Goal: Task Accomplishment & Management: Use online tool/utility

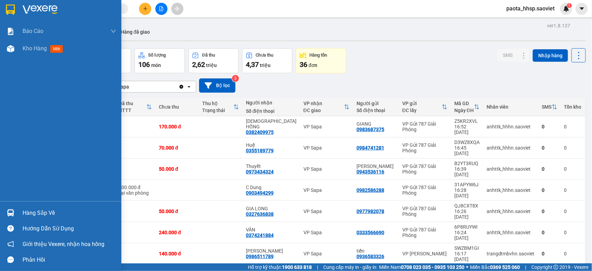
drag, startPoint x: 0, startPoint y: 0, endPoint x: 28, endPoint y: 212, distance: 213.6
click at [26, 214] on div "Hàng sắp về" at bounding box center [70, 213] width 94 height 10
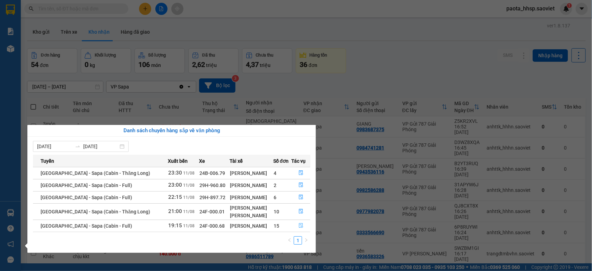
click at [294, 226] on button "button" at bounding box center [301, 225] width 18 height 11
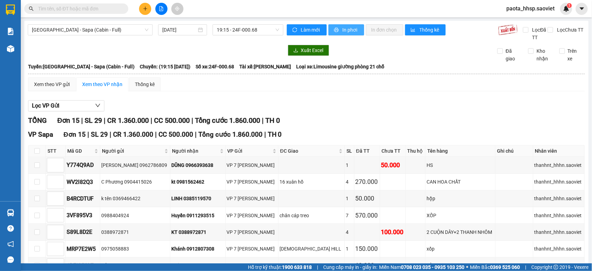
click at [346, 26] on span "In phơi" at bounding box center [351, 30] width 16 height 8
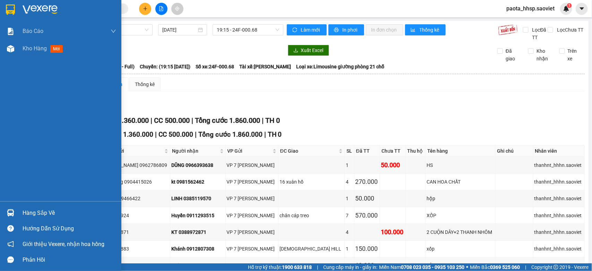
click at [31, 211] on div "Hàng sắp về" at bounding box center [70, 213] width 94 height 10
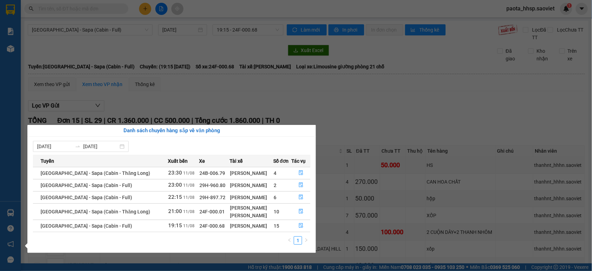
click at [390, 103] on section "Kết quả tìm kiếm ( 0 ) Bộ lọc No Data paota_hhsp.saoviet 1 Báo cáo 1B. Chi tiết…" at bounding box center [296, 135] width 592 height 271
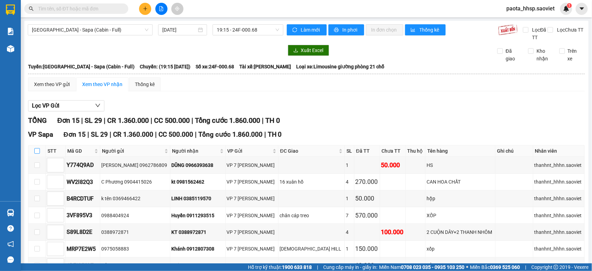
click at [35, 155] on label at bounding box center [37, 151] width 6 height 8
click at [35, 154] on input "checkbox" at bounding box center [37, 151] width 6 height 6
checkbox input "true"
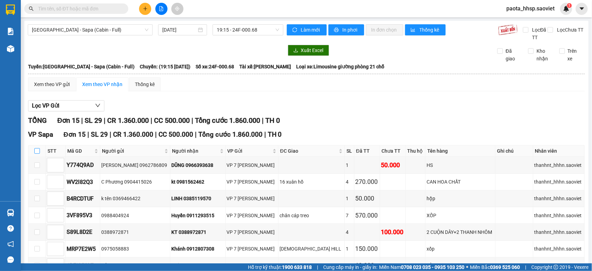
checkbox input "true"
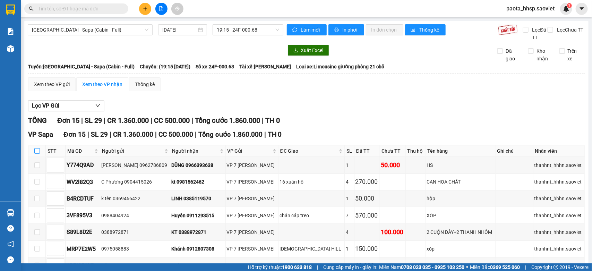
checkbox input "true"
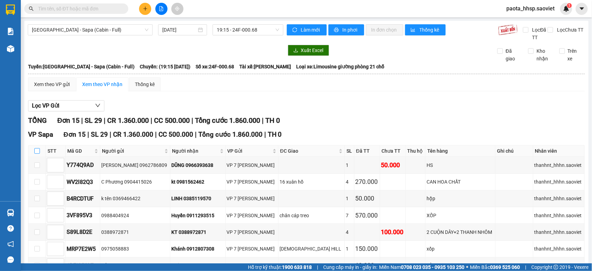
checkbox input "true"
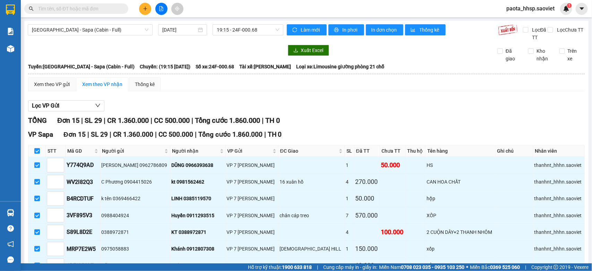
scroll to position [184, 0]
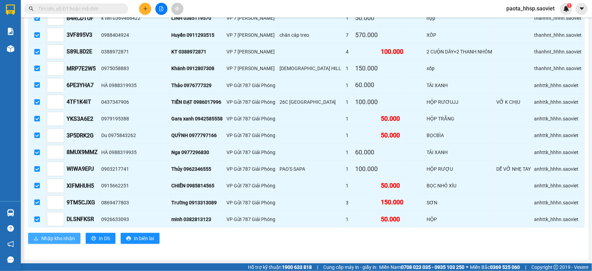
click at [55, 237] on span "Nhập kho nhận" at bounding box center [58, 238] width 34 height 8
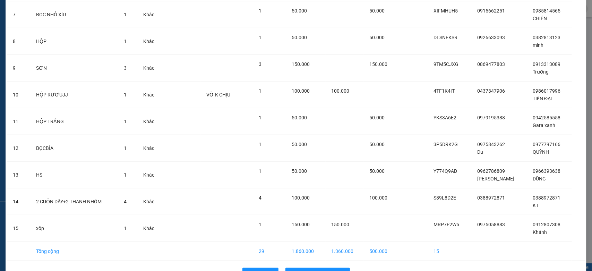
scroll to position [240, 0]
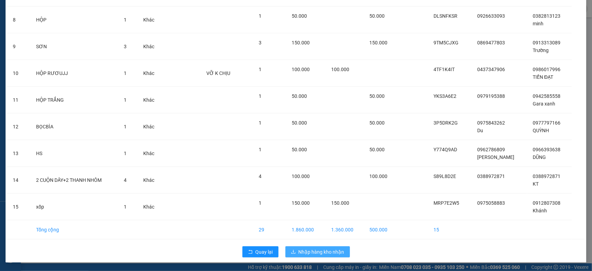
click at [309, 252] on span "Nhập hàng kho nhận" at bounding box center [322, 252] width 46 height 8
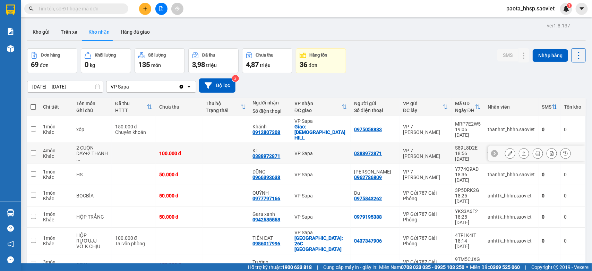
click at [323, 150] on div "VP Sapa" at bounding box center [320, 153] width 53 height 6
checkbox input "true"
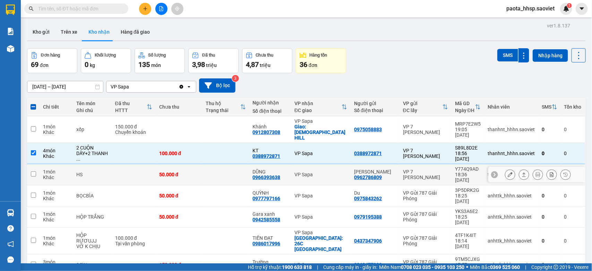
drag, startPoint x: 325, startPoint y: 158, endPoint x: 328, endPoint y: 166, distance: 8.9
click at [326, 172] on div "VP Sapa" at bounding box center [320, 175] width 53 height 6
checkbox input "true"
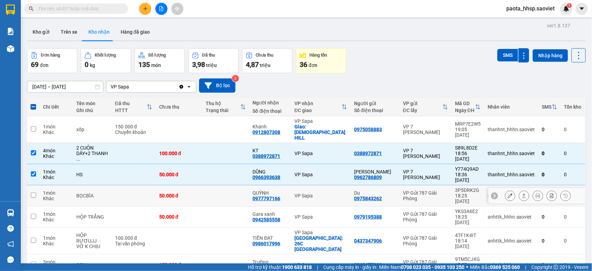
drag, startPoint x: 330, startPoint y: 174, endPoint x: 330, endPoint y: 188, distance: 14.2
click at [330, 193] on div "VP Sapa" at bounding box center [320, 196] width 53 height 6
checkbox input "true"
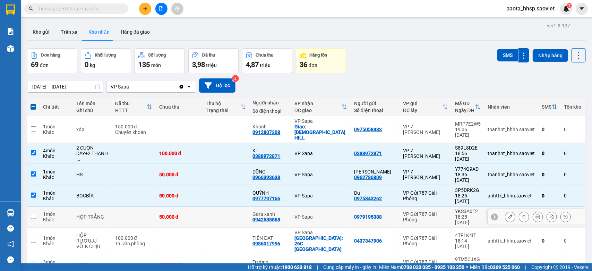
click at [329, 206] on td "VP Sapa" at bounding box center [321, 216] width 60 height 21
checkbox input "true"
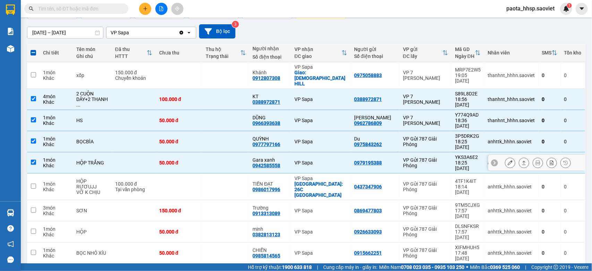
scroll to position [55, 0]
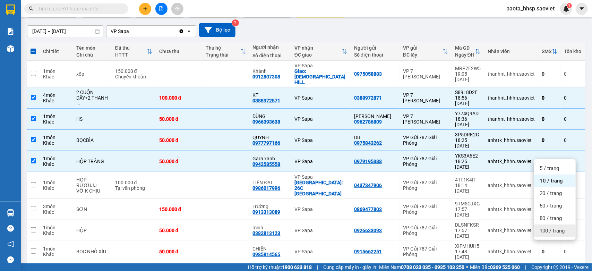
click at [551, 228] on span "100 / trang" at bounding box center [551, 230] width 25 height 7
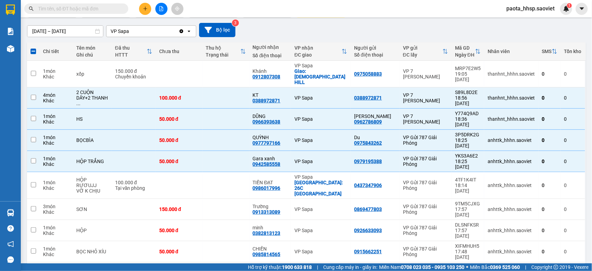
checkbox input "false"
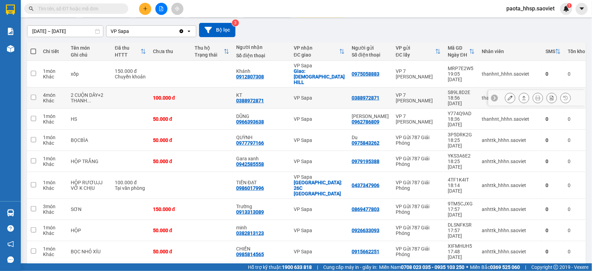
click at [318, 95] on div "VP Sapa" at bounding box center [319, 98] width 51 height 6
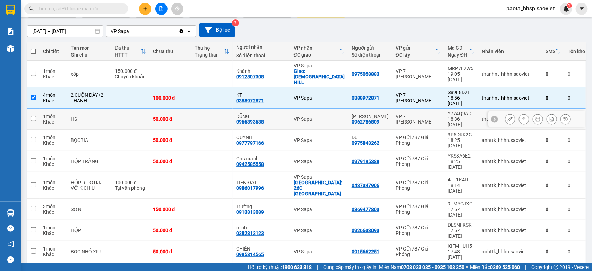
checkbox input "true"
drag, startPoint x: 326, startPoint y: 103, endPoint x: 322, endPoint y: 118, distance: 15.3
click at [326, 116] on div "VP Sapa" at bounding box center [319, 119] width 51 height 6
checkbox input "true"
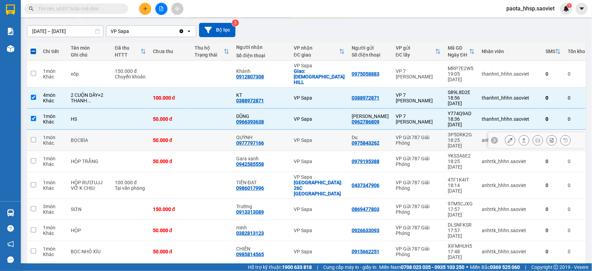
click at [322, 137] on div "VP Sapa" at bounding box center [319, 140] width 51 height 6
checkbox input "true"
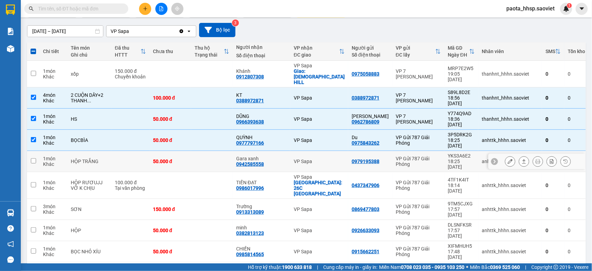
click at [322, 151] on td "VP Sapa" at bounding box center [319, 161] width 58 height 21
checkbox input "true"
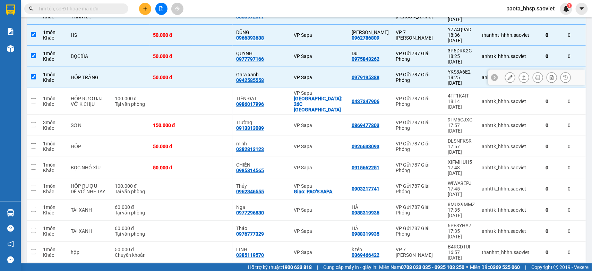
scroll to position [142, 0]
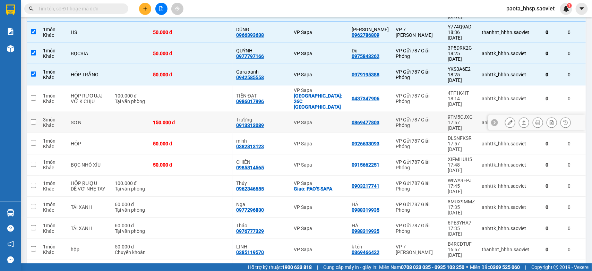
click at [318, 120] on div "VP Sapa" at bounding box center [319, 123] width 51 height 6
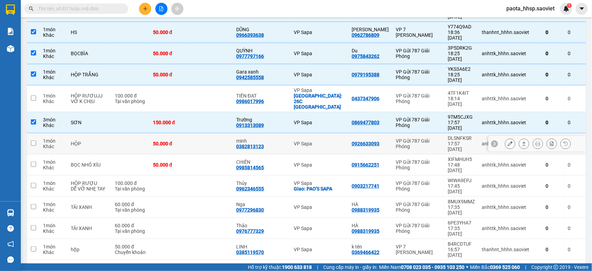
checkbox input "true"
drag, startPoint x: 322, startPoint y: 104, endPoint x: 323, endPoint y: 118, distance: 13.9
click at [323, 133] on td "VP Sapa" at bounding box center [319, 143] width 58 height 21
checkbox input "true"
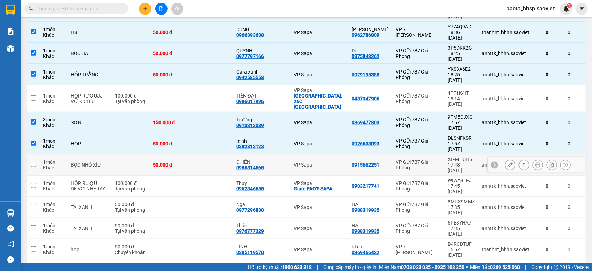
drag, startPoint x: 323, startPoint y: 118, endPoint x: 325, endPoint y: 147, distance: 29.5
click at [323, 162] on div "VP Sapa" at bounding box center [319, 165] width 51 height 6
checkbox input "true"
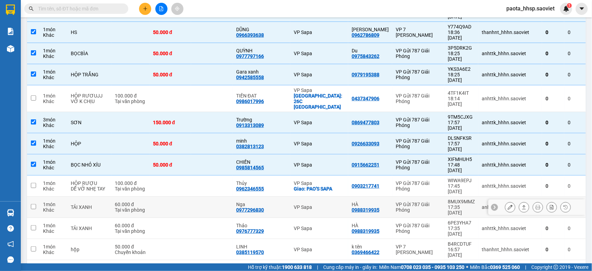
click at [318, 197] on td "VP Sapa" at bounding box center [319, 207] width 58 height 21
checkbox input "true"
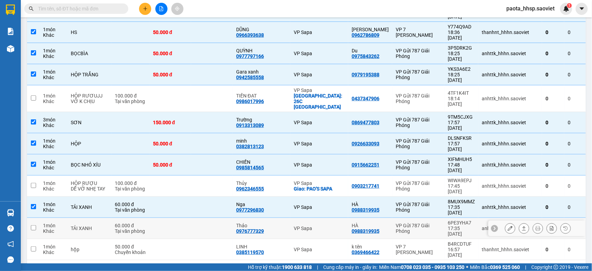
click at [318, 218] on td "VP Sapa" at bounding box center [319, 228] width 58 height 21
checkbox input "true"
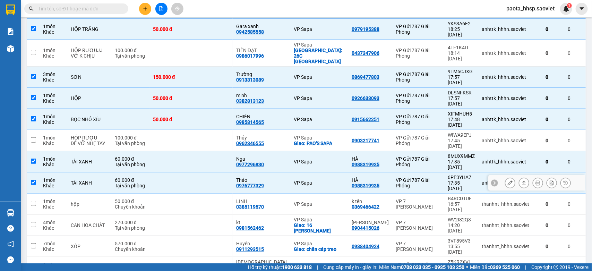
scroll to position [229, 0]
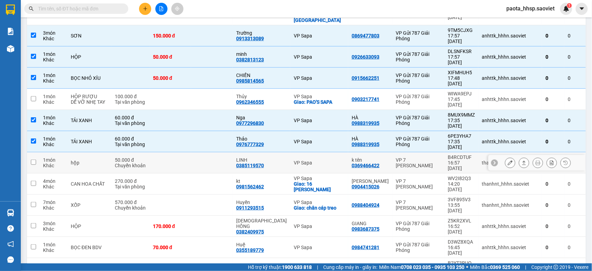
click at [322, 160] on div "VP Sapa" at bounding box center [319, 163] width 51 height 6
checkbox input "true"
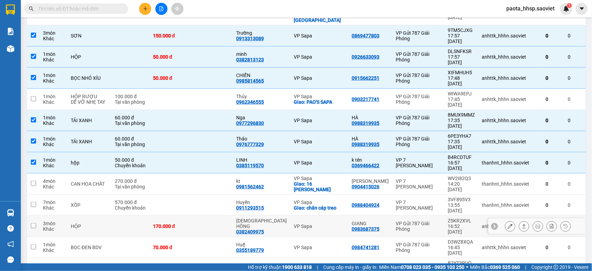
click at [311, 216] on td "VP Sapa" at bounding box center [319, 226] width 58 height 21
checkbox input "true"
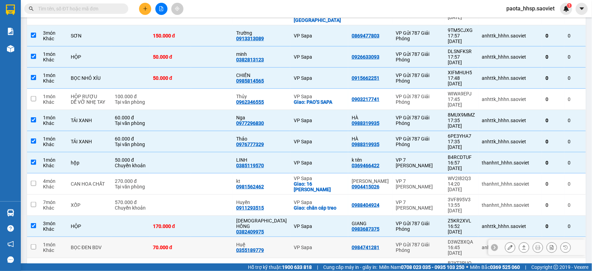
click at [309, 244] on div "VP Sapa" at bounding box center [319, 247] width 51 height 6
checkbox input "true"
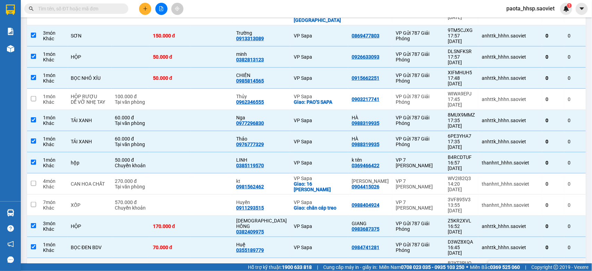
drag, startPoint x: 316, startPoint y: 176, endPoint x: 330, endPoint y: 179, distance: 14.5
click at [316, 266] on div "VP Sapa" at bounding box center [319, 269] width 51 height 6
checkbox input "true"
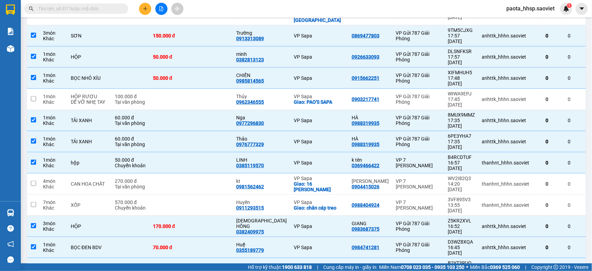
drag, startPoint x: 315, startPoint y: 197, endPoint x: 344, endPoint y: 200, distance: 29.4
checkbox input "true"
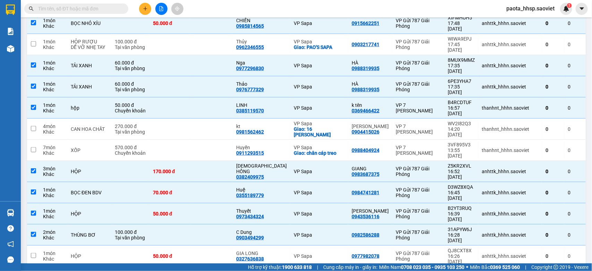
scroll to position [316, 0]
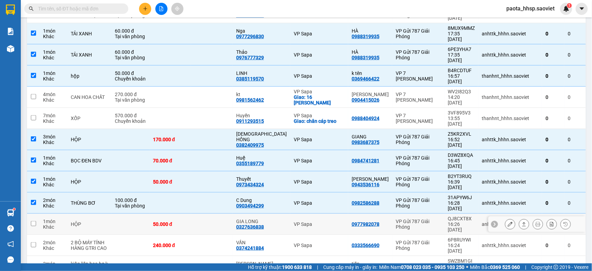
click at [322, 221] on div "VP Sapa" at bounding box center [319, 224] width 51 height 6
checkbox input "true"
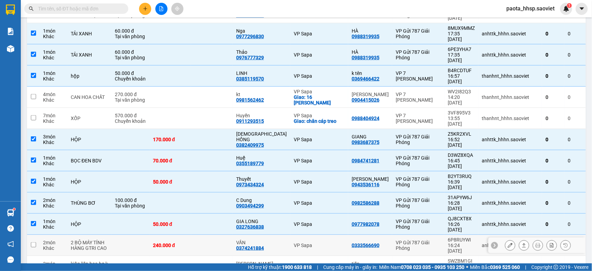
drag, startPoint x: 321, startPoint y: 147, endPoint x: 360, endPoint y: 194, distance: 61.4
click at [321, 235] on td "VP Sapa" at bounding box center [319, 245] width 58 height 21
checkbox input "true"
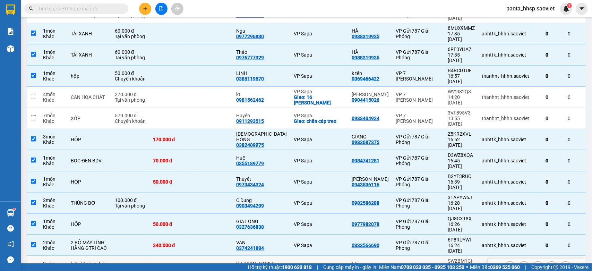
drag, startPoint x: 314, startPoint y: 166, endPoint x: 356, endPoint y: 166, distance: 42.0
click at [315, 263] on div "VP Sapa" at bounding box center [319, 266] width 51 height 6
checkbox input "true"
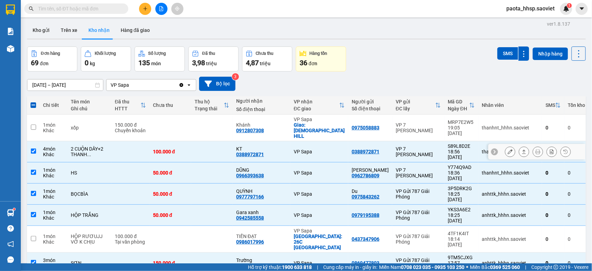
scroll to position [0, 0]
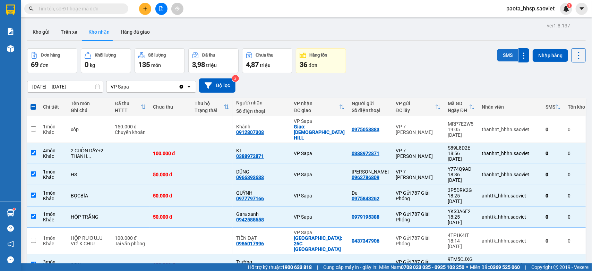
click at [501, 56] on button "SMS" at bounding box center [507, 55] width 21 height 12
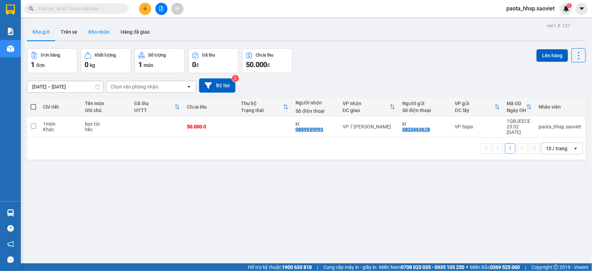
click at [103, 27] on button "Kho nhận" at bounding box center [99, 32] width 32 height 17
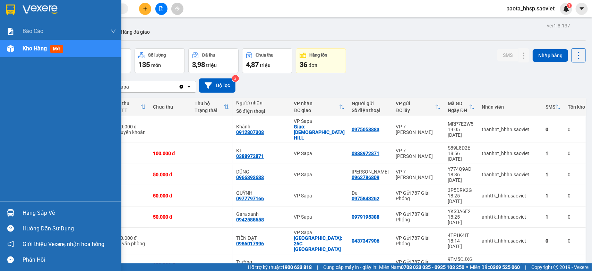
click at [21, 209] on div "Hàng sắp về" at bounding box center [60, 213] width 121 height 16
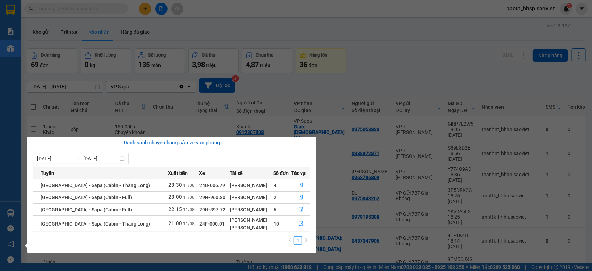
click at [396, 49] on section "Kết quả tìm kiếm ( 0 ) Bộ lọc No Data paota_hhsp.saoviet 1 Báo cáo 1B. Chi tiết…" at bounding box center [296, 135] width 592 height 271
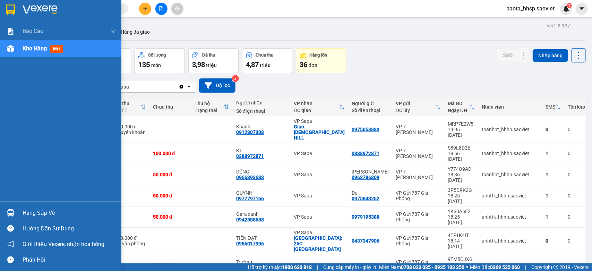
click at [14, 213] on div at bounding box center [11, 213] width 12 height 12
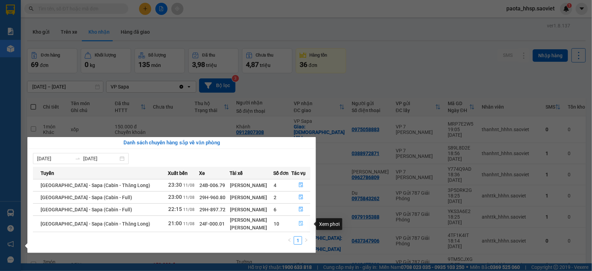
click at [299, 222] on icon "file-done" at bounding box center [301, 223] width 5 height 5
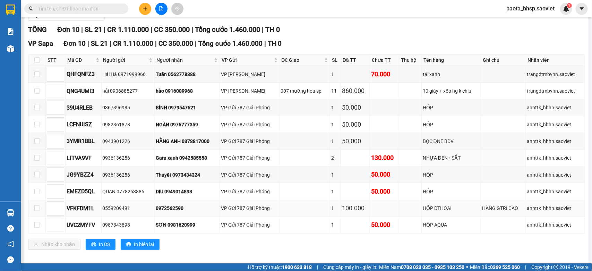
scroll to position [100, 0]
